Goal: Information Seeking & Learning: Learn about a topic

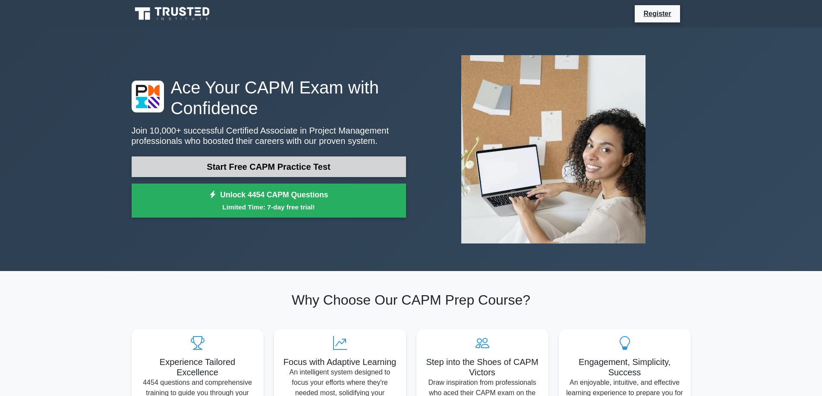
click at [204, 174] on link "Start Free CAPM Practice Test" at bounding box center [269, 167] width 274 height 21
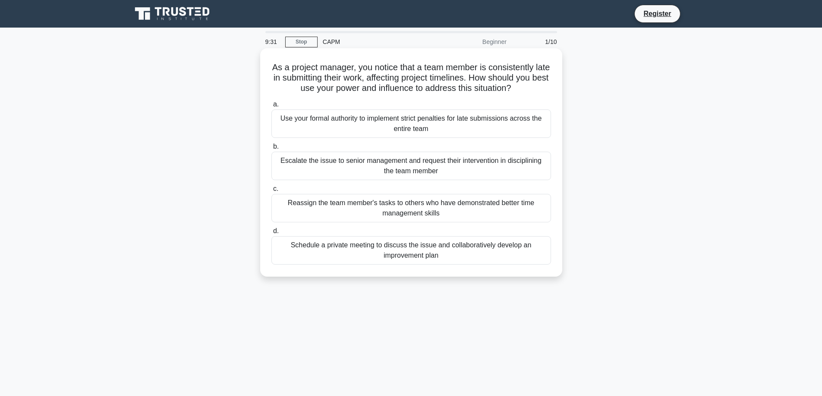
click at [382, 249] on div "Schedule a private meeting to discuss the issue and collaboratively develop an …" at bounding box center [410, 250] width 279 height 28
click at [271, 234] on input "d. Schedule a private meeting to discuss the issue and collaboratively develop …" at bounding box center [271, 232] width 0 height 6
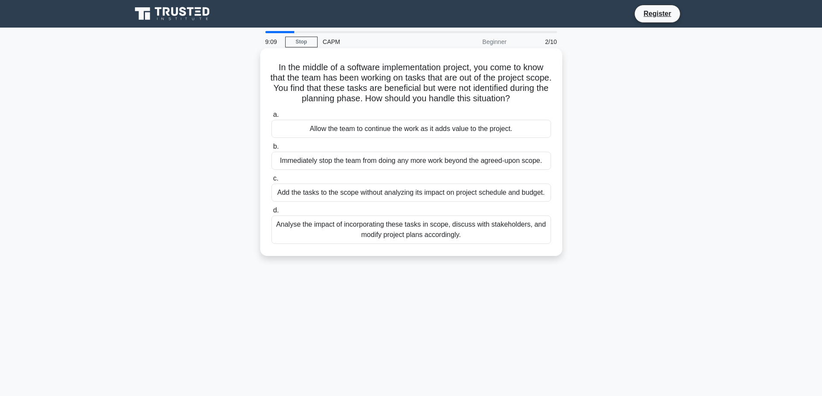
click at [418, 240] on div "Analyse the impact of incorporating these tasks in scope, discuss with stakehol…" at bounding box center [410, 230] width 279 height 28
click at [271, 214] on input "d. Analyse the impact of incorporating these tasks in scope, discuss with stake…" at bounding box center [271, 211] width 0 height 6
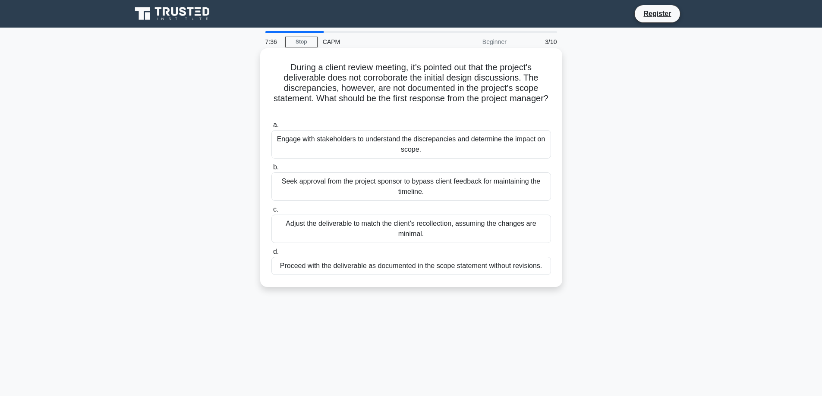
click at [421, 148] on div "Engage with stakeholders to understand the discrepancies and determine the impa…" at bounding box center [410, 144] width 279 height 28
click at [271, 128] on input "a. Engage with stakeholders to understand the discrepancies and determine the i…" at bounding box center [271, 125] width 0 height 6
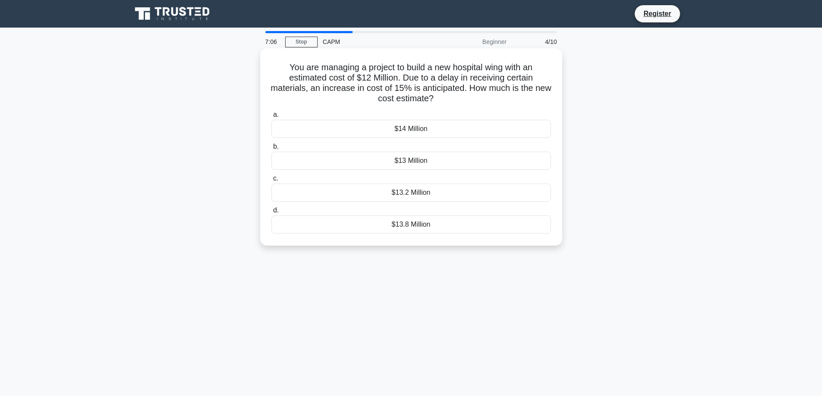
click at [432, 229] on div "$13.8 Million" at bounding box center [410, 225] width 279 height 18
click at [271, 214] on input "d. $13.8 Million" at bounding box center [271, 211] width 0 height 6
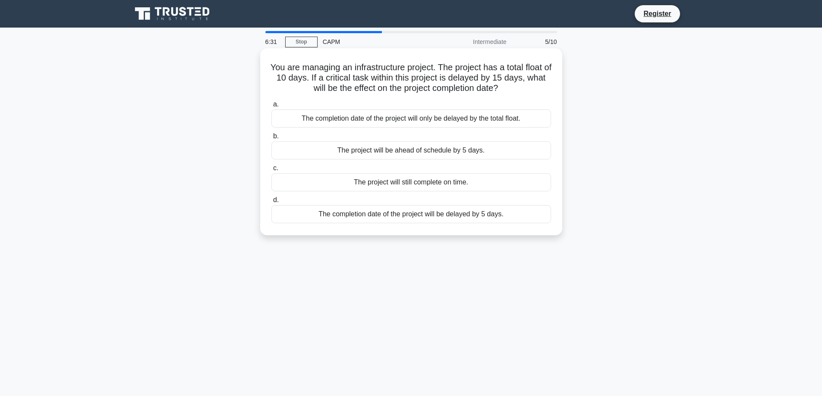
click at [378, 217] on div "The completion date of the project will be delayed by 5 days." at bounding box center [410, 214] width 279 height 18
click at [271, 203] on input "d. The completion date of the project will be delayed by 5 days." at bounding box center [271, 201] width 0 height 6
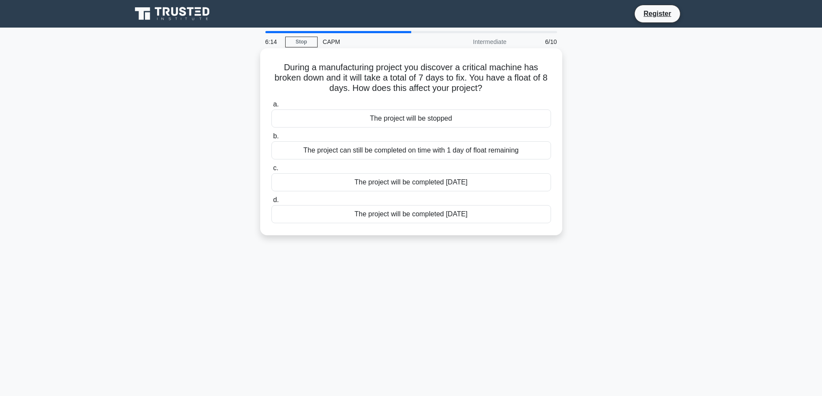
click at [400, 149] on div "The project can still be completed on time with 1 day of float remaining" at bounding box center [410, 150] width 279 height 18
click at [271, 139] on input "b. The project can still be completed on time with 1 day of float remaining" at bounding box center [271, 137] width 0 height 6
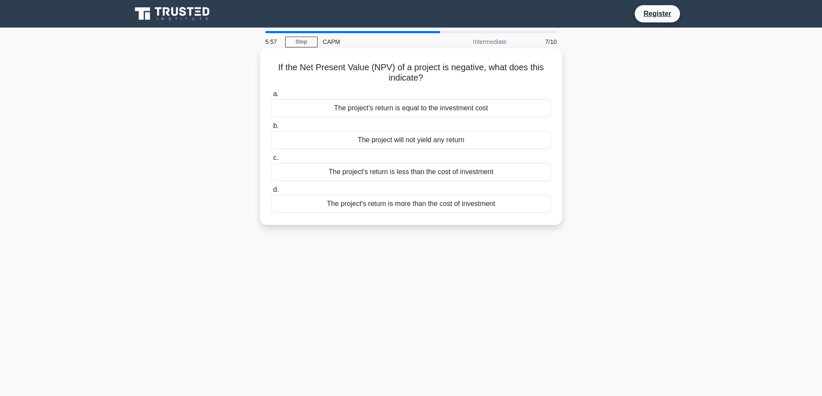
click at [392, 175] on div "The project's return is less than the cost of investment" at bounding box center [410, 172] width 279 height 18
click at [271, 161] on input "c. The project's return is less than the cost of investment" at bounding box center [271, 158] width 0 height 6
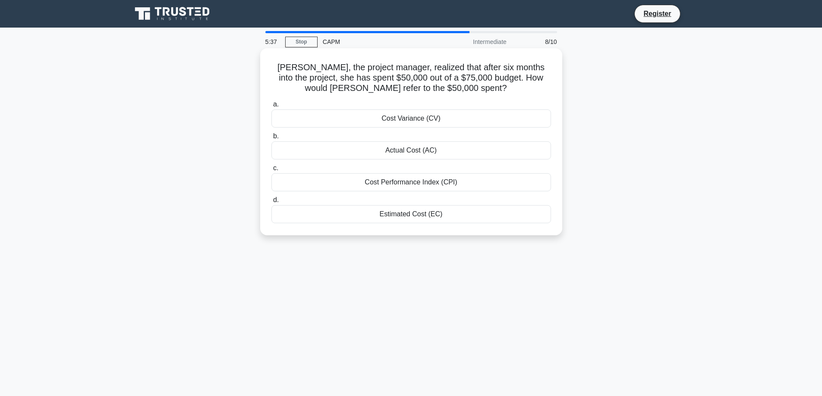
click at [375, 148] on div "Actual Cost (AC)" at bounding box center [410, 150] width 279 height 18
click at [271, 139] on input "b. Actual Cost (AC)" at bounding box center [271, 137] width 0 height 6
click at [389, 214] on div "The new total float is 2 days" at bounding box center [410, 214] width 279 height 18
click at [271, 203] on input "d. The new total float is 2 days" at bounding box center [271, 201] width 0 height 6
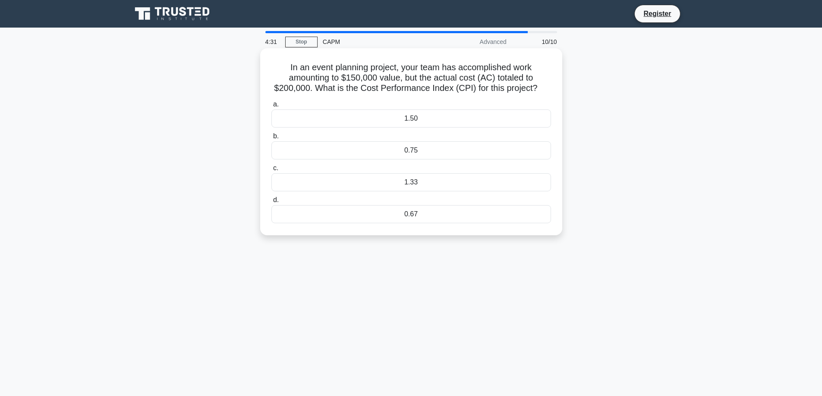
click at [402, 151] on div "0.75" at bounding box center [410, 150] width 279 height 18
click at [271, 139] on input "b. 0.75" at bounding box center [271, 137] width 0 height 6
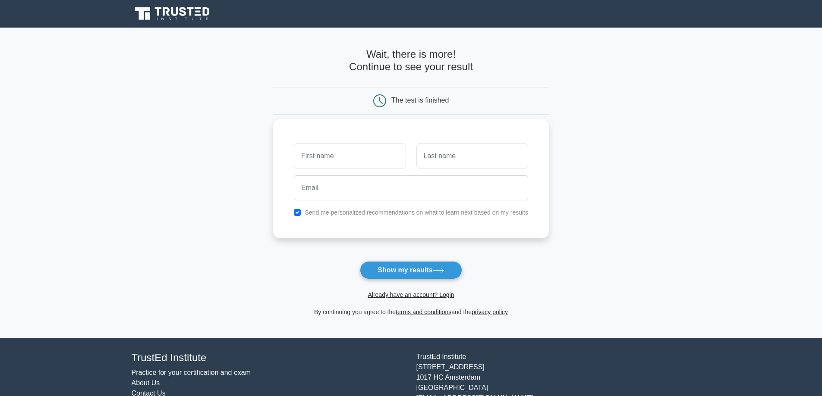
click at [371, 159] on input "text" at bounding box center [350, 156] width 112 height 25
type input "Sloan"
click at [435, 161] on input "text" at bounding box center [472, 156] width 112 height 25
type input "Baur"
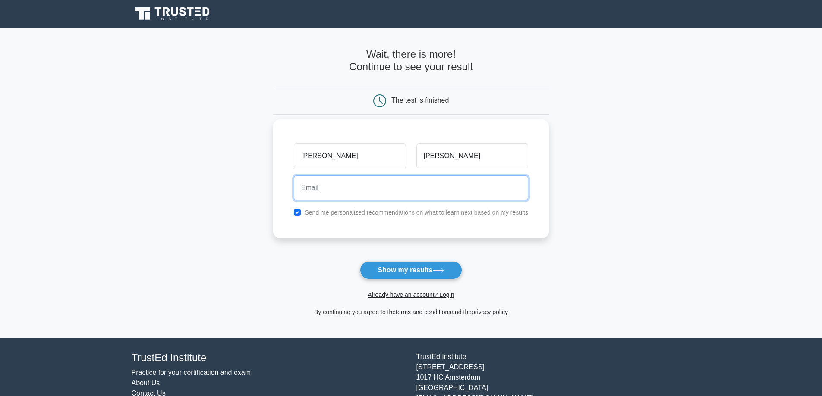
click at [429, 198] on input "email" at bounding box center [411, 188] width 234 height 25
type input "sloanbaur@icloud.com"
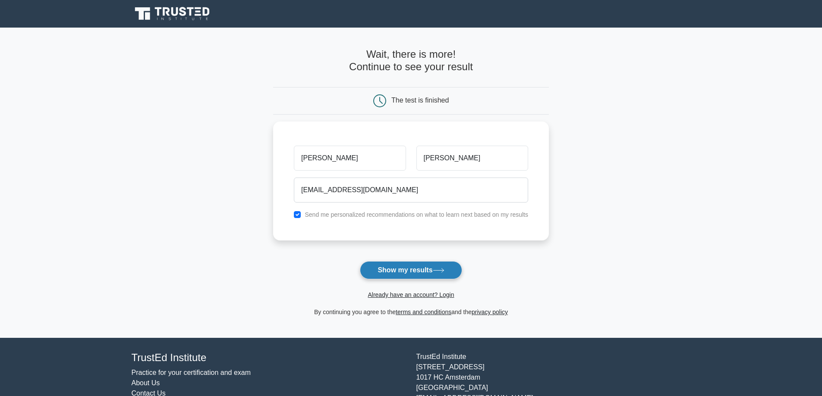
click at [396, 275] on button "Show my results" at bounding box center [411, 270] width 102 height 18
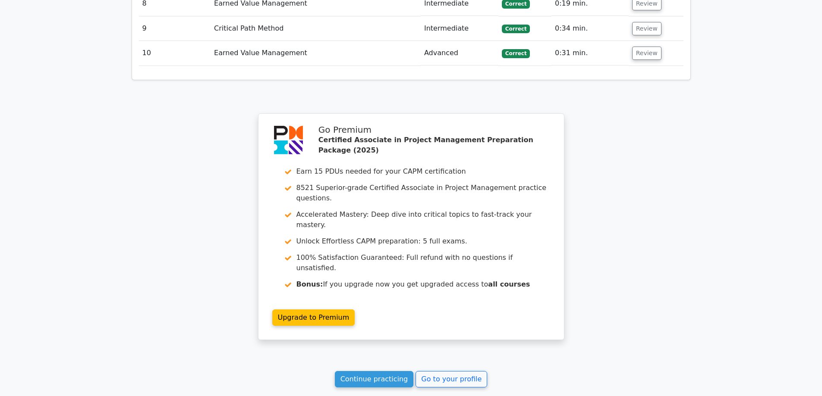
scroll to position [1517, 0]
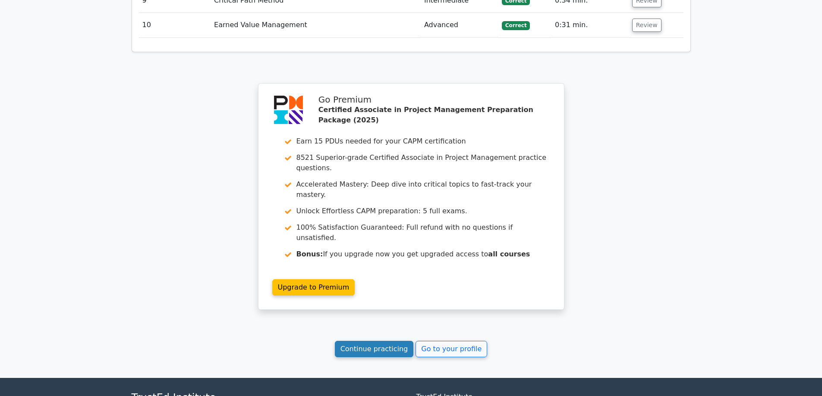
click at [391, 341] on link "Continue practicing" at bounding box center [374, 349] width 79 height 16
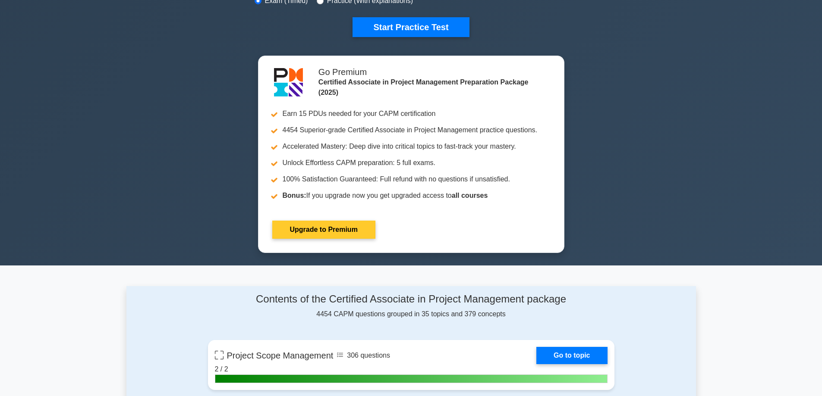
scroll to position [259, 0]
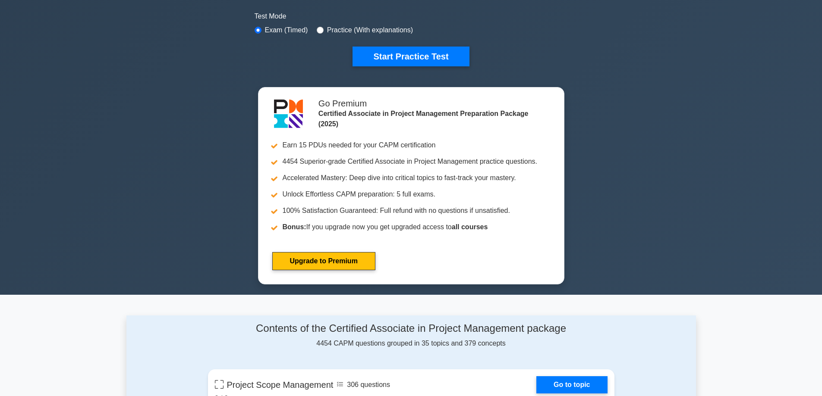
click at [322, 26] on div "Practice (With explanations)" at bounding box center [365, 30] width 96 height 10
click at [319, 28] on input "radio" at bounding box center [320, 30] width 7 height 7
radio input "true"
click at [381, 55] on button "Start Practice Test" at bounding box center [410, 57] width 116 height 20
